Goal: Task Accomplishment & Management: Manage account settings

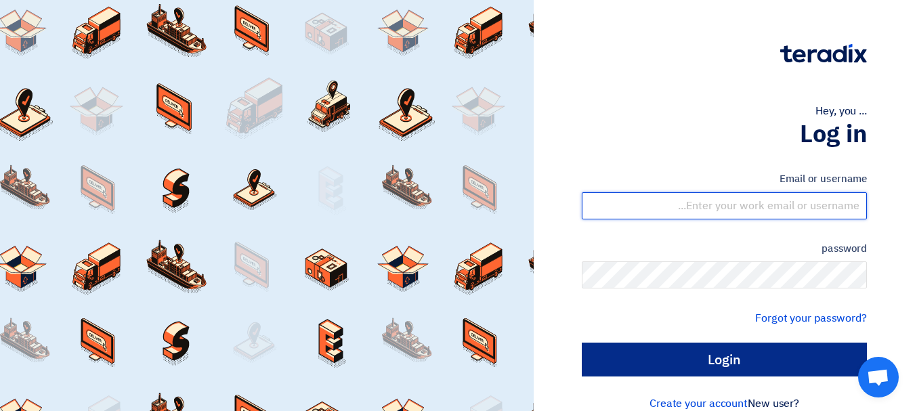
type input "[EMAIL_ADDRESS][DOMAIN_NAME]"
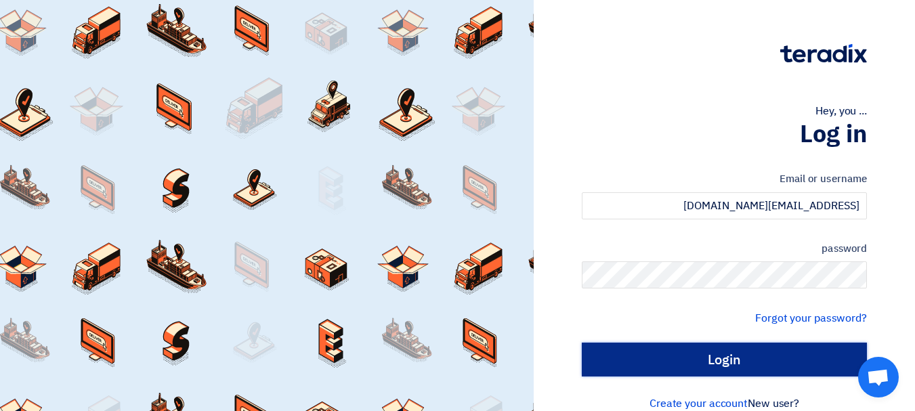
click at [669, 352] on input "Login" at bounding box center [724, 360] width 285 height 34
type input "Sign in"
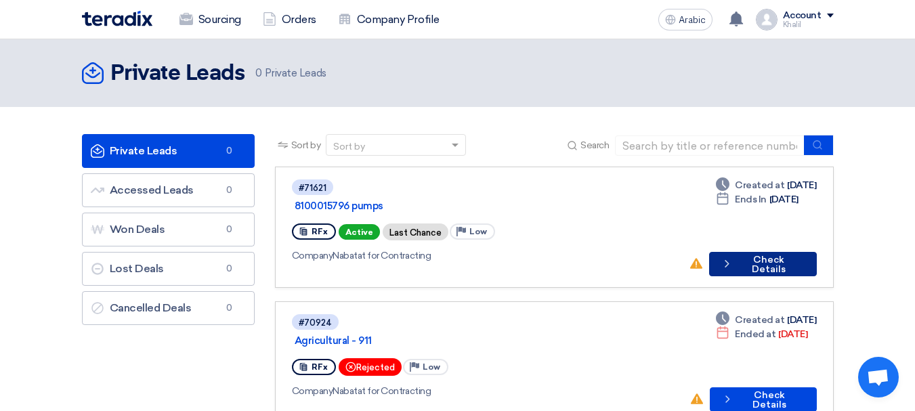
click at [740, 254] on button "Check details Check Details" at bounding box center [763, 264] width 108 height 24
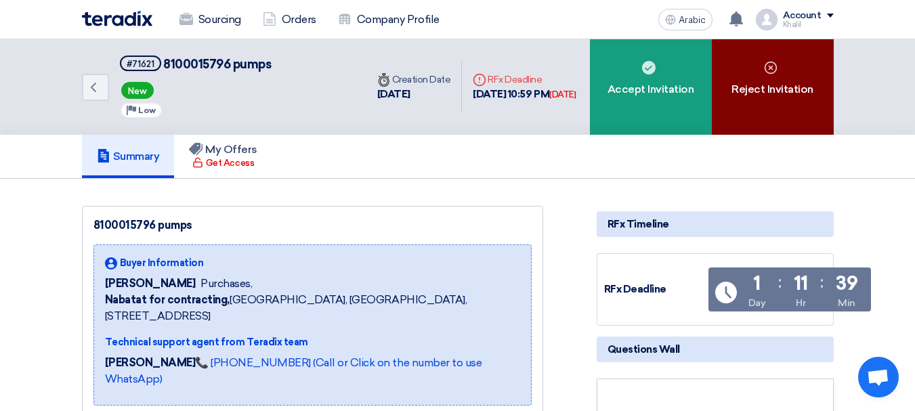
click at [733, 105] on div "Reject Invitation" at bounding box center [773, 87] width 122 height 96
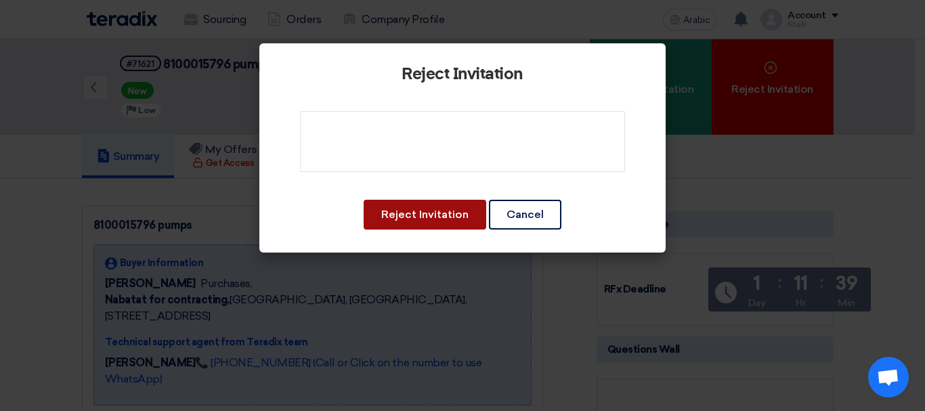
click at [410, 212] on font "Reject Invitation" at bounding box center [424, 214] width 87 height 13
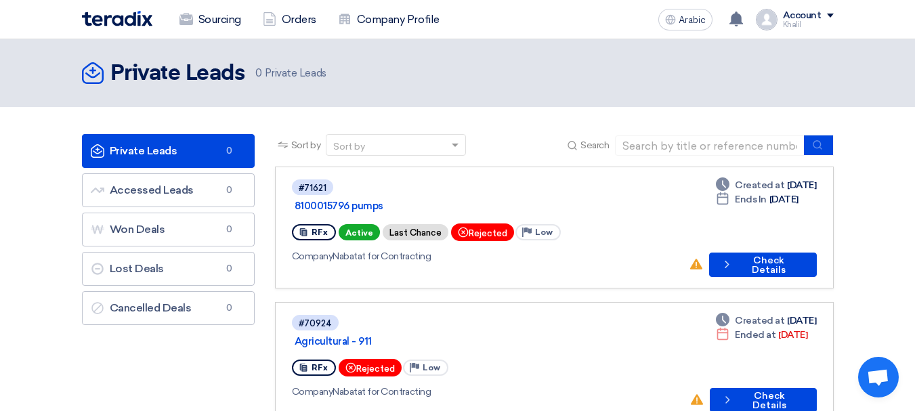
click at [476, 228] on font "Rejected" at bounding box center [488, 233] width 39 height 10
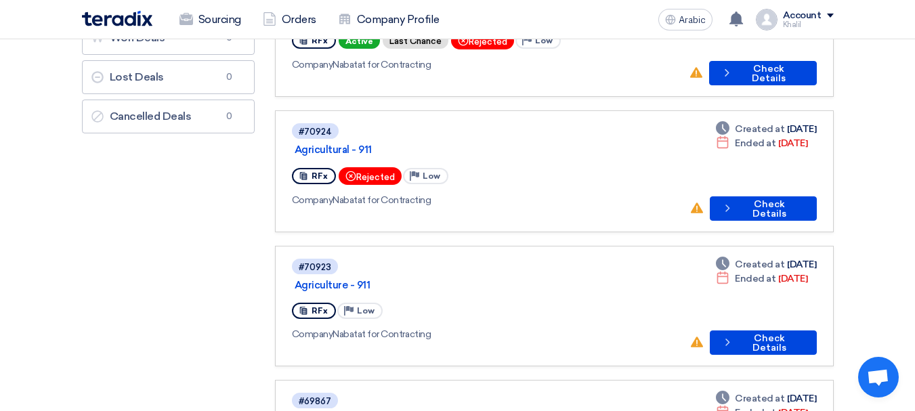
scroll to position [135, 0]
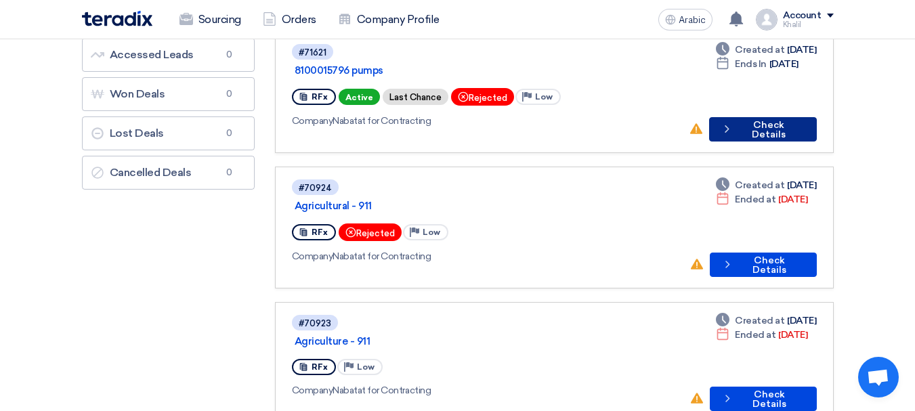
click at [752, 119] on font "Check Details" at bounding box center [769, 129] width 34 height 21
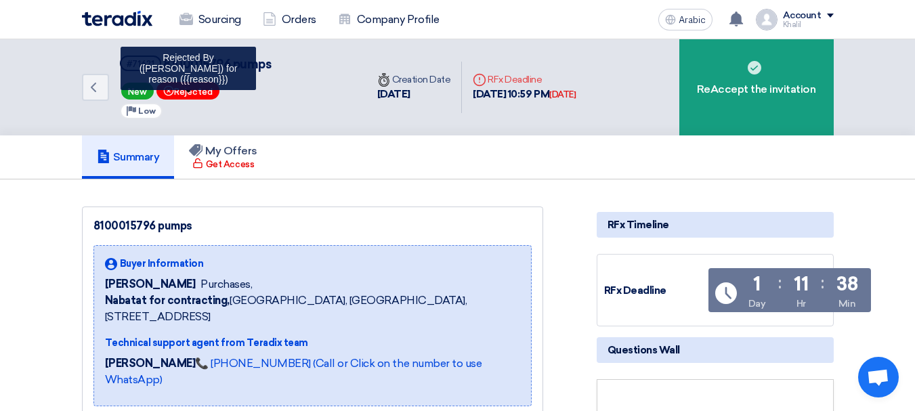
click at [209, 89] on font "Rejected" at bounding box center [193, 92] width 39 height 10
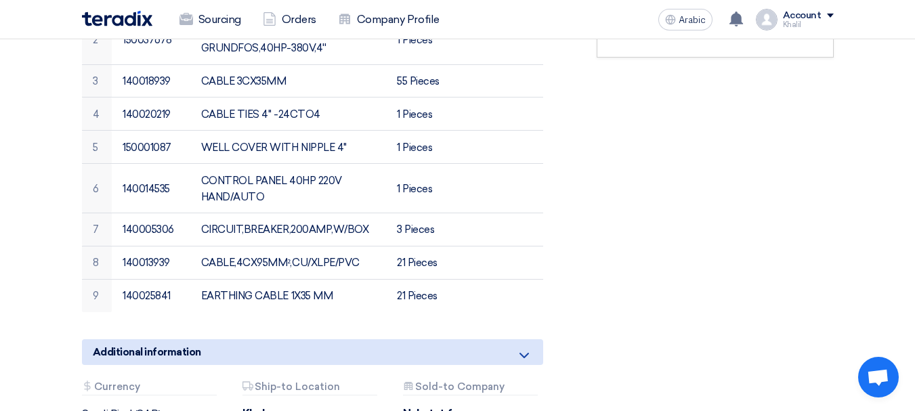
scroll to position [542, 0]
